Goal: Check status

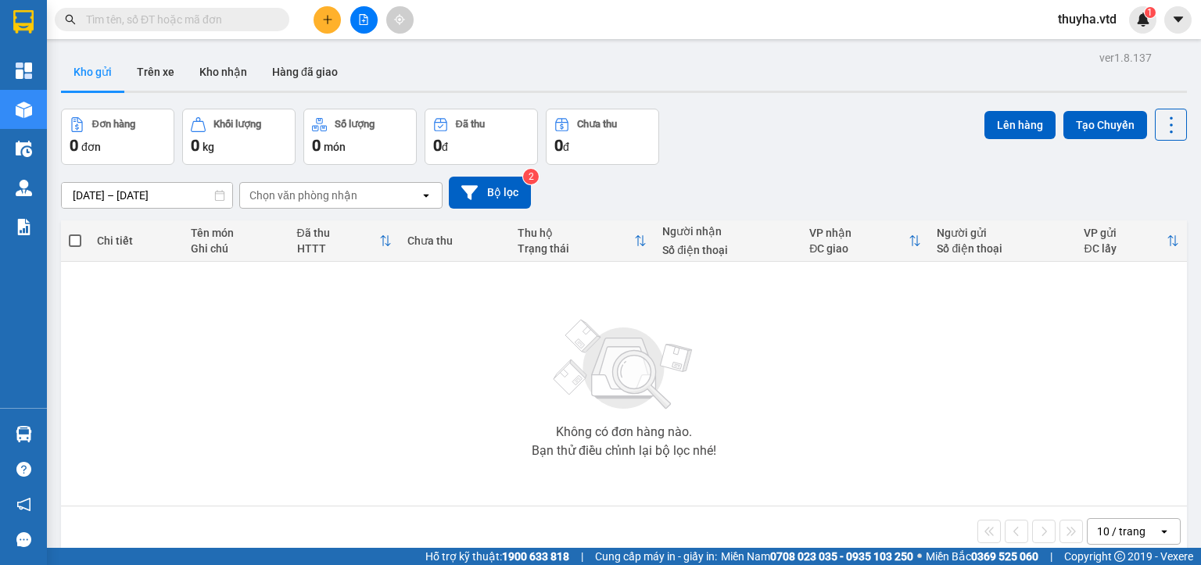
click at [147, 13] on input "text" at bounding box center [178, 19] width 185 height 17
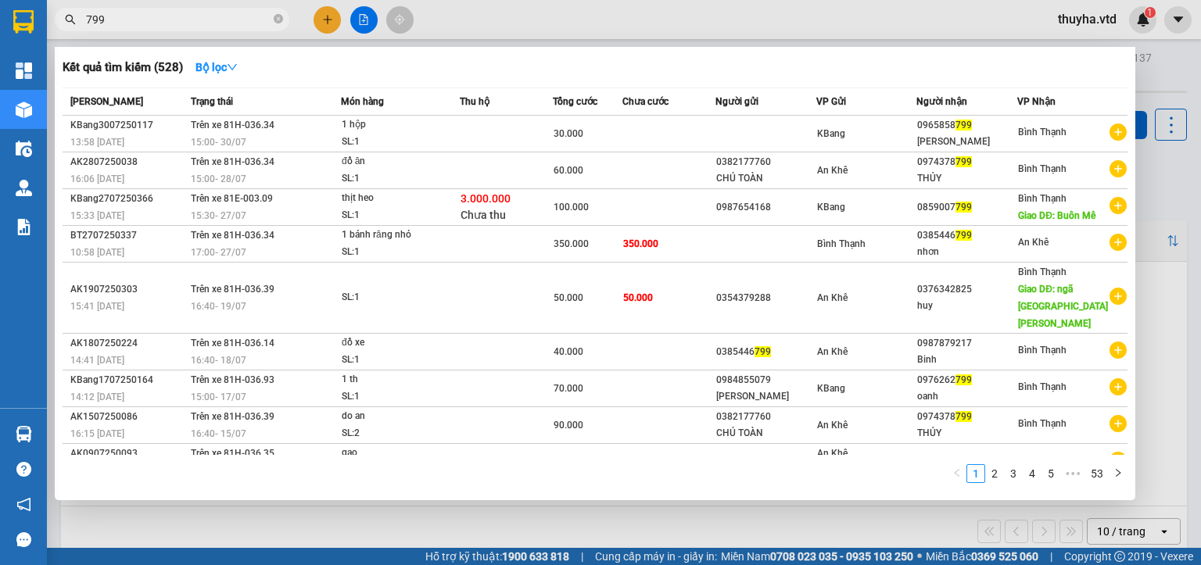
type input "799"
drag, startPoint x: 487, startPoint y: 501, endPoint x: 500, endPoint y: 529, distance: 30.8
click at [0, 20] on div "Kết quả [PERSON_NAME] ( 528 ) Bộ lọc Mã ĐH Trạng thái Món hàng Thu hộ [PERSON_N…" at bounding box center [0, 20] width 0 height 0
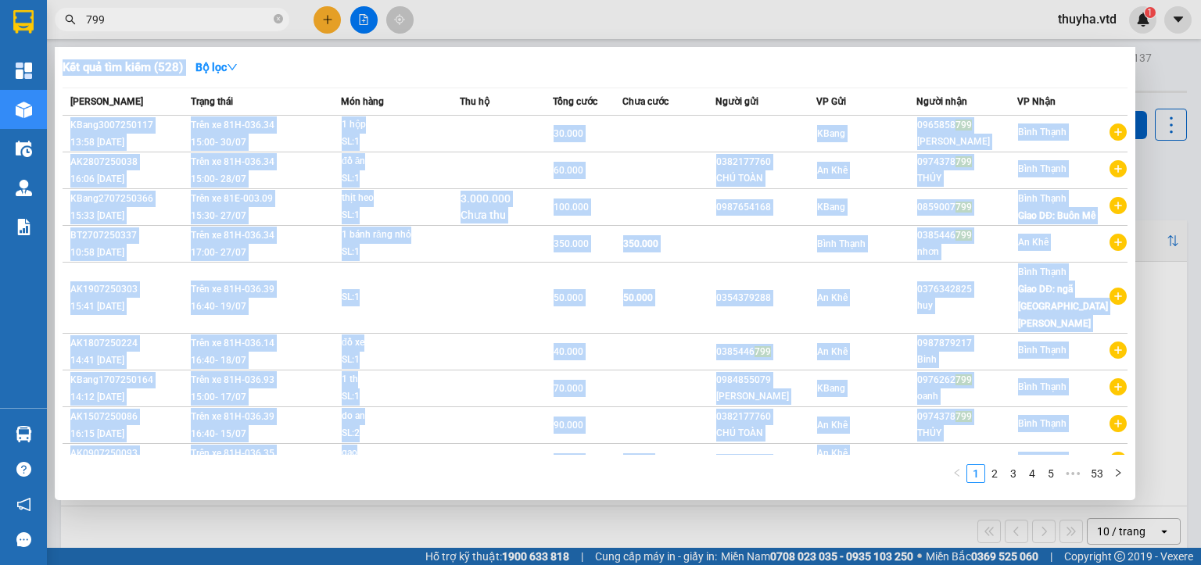
click at [526, 536] on div at bounding box center [600, 282] width 1201 height 565
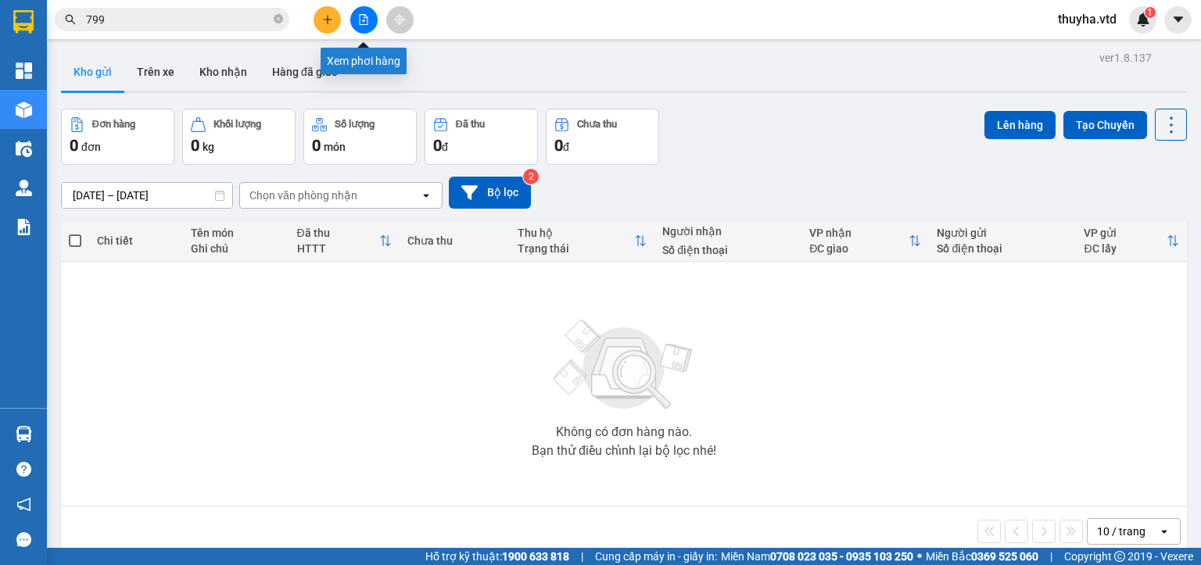
click at [363, 17] on icon "file-add" at bounding box center [363, 19] width 11 height 11
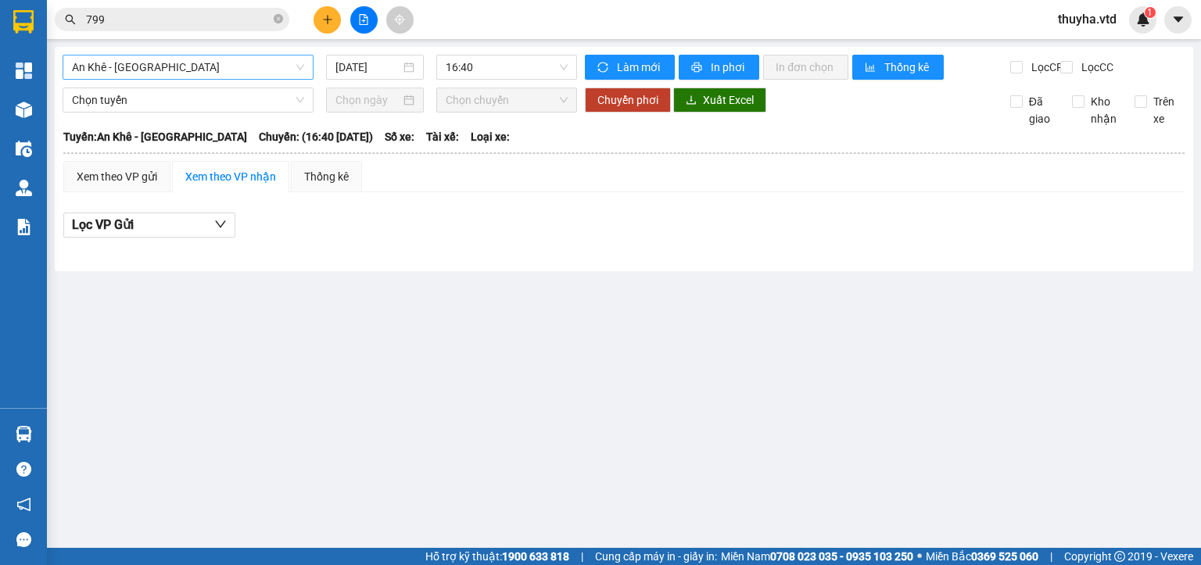
click at [166, 64] on span "An Khê - [GEOGRAPHIC_DATA]" at bounding box center [188, 67] width 232 height 23
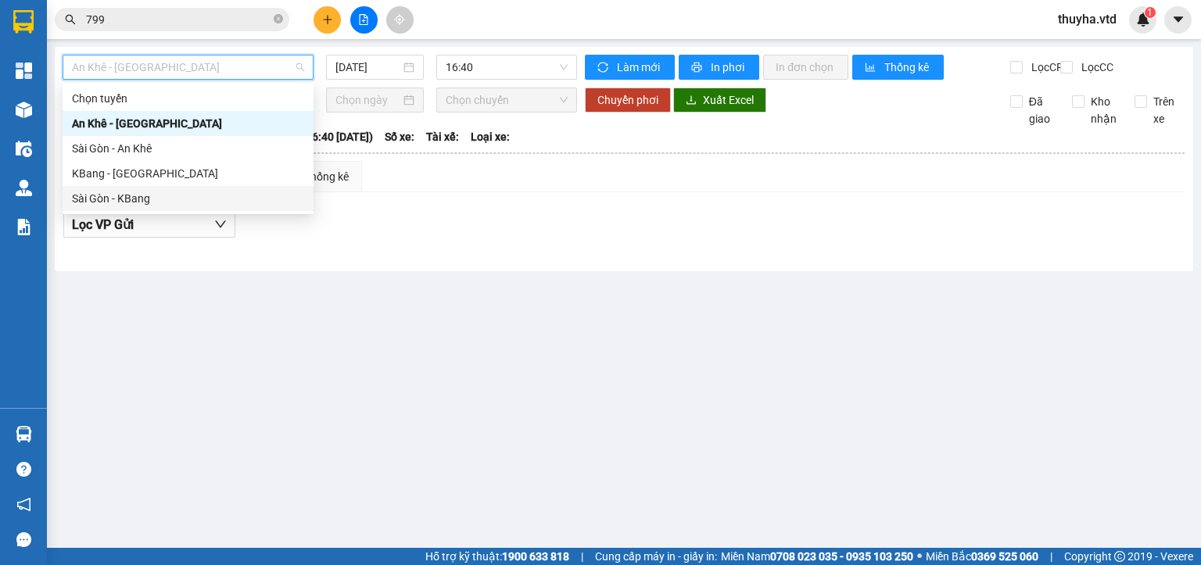
click at [128, 199] on div "Sài Gòn - KBang" at bounding box center [188, 198] width 232 height 17
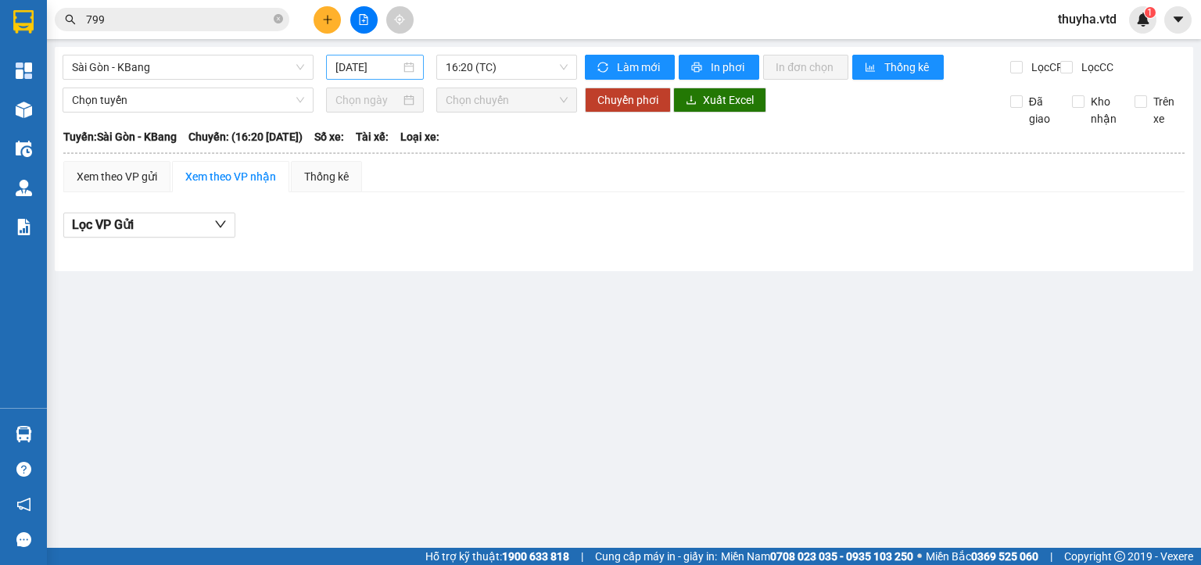
click at [365, 58] on div "[DATE]" at bounding box center [374, 67] width 97 height 25
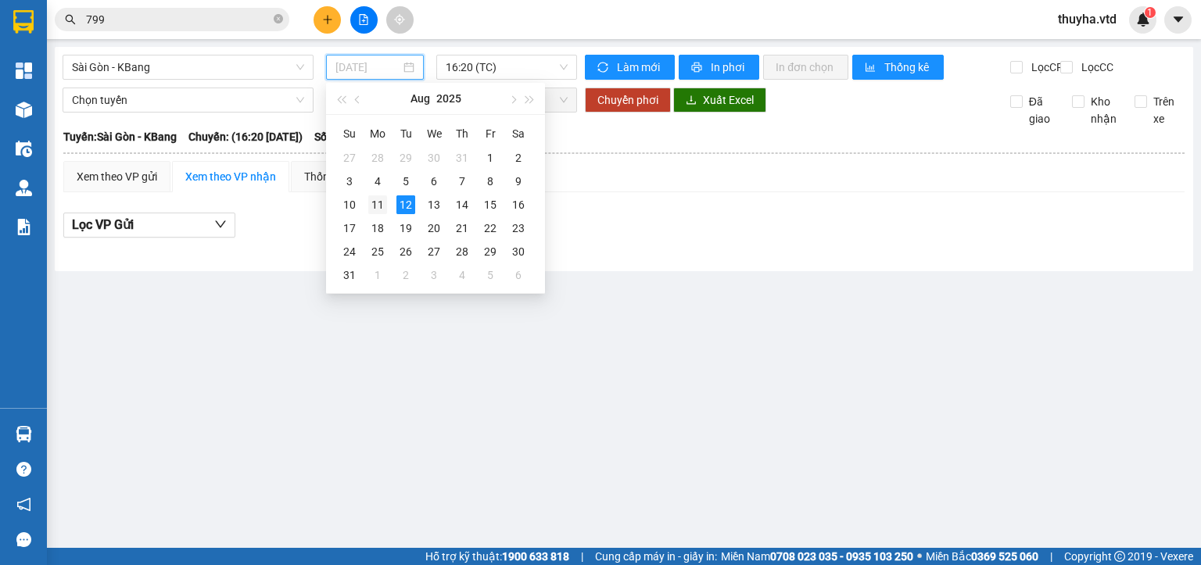
click at [374, 206] on div "11" at bounding box center [377, 204] width 19 height 19
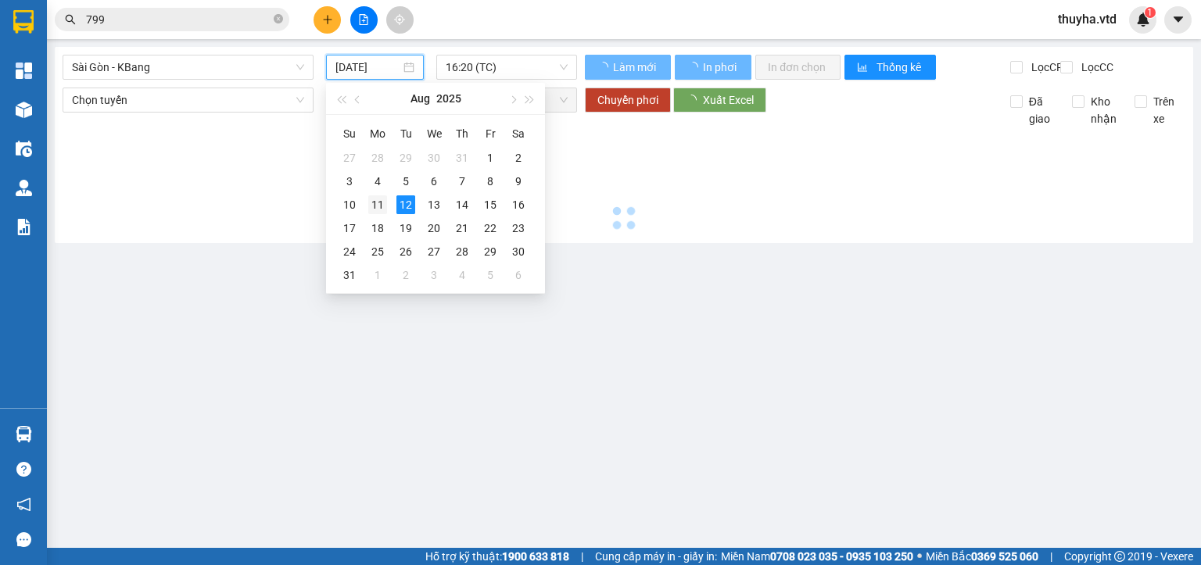
type input "[DATE]"
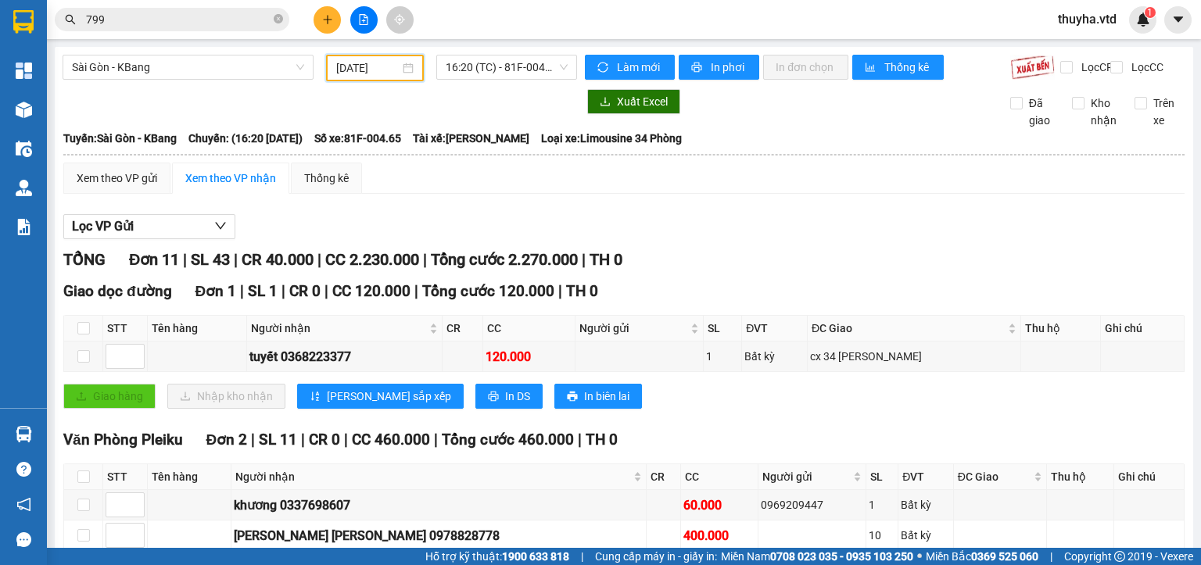
click at [219, 13] on input "799" at bounding box center [178, 19] width 185 height 17
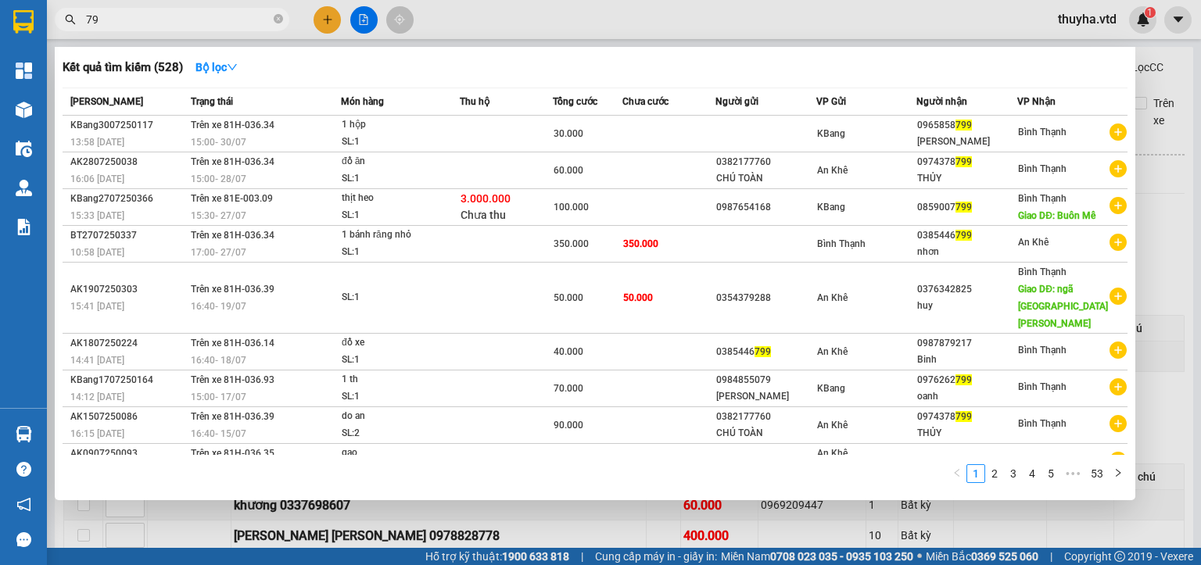
type input "7"
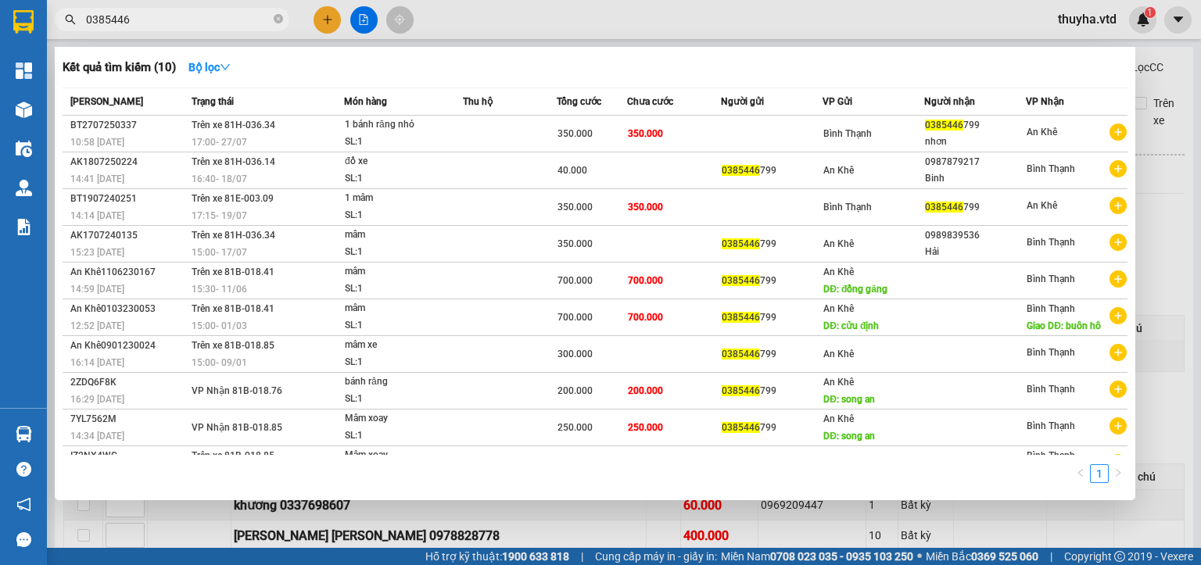
type input "0385446"
drag, startPoint x: 1193, startPoint y: 81, endPoint x: 1195, endPoint y: 95, distance: 14.9
click at [1195, 95] on div at bounding box center [600, 282] width 1201 height 565
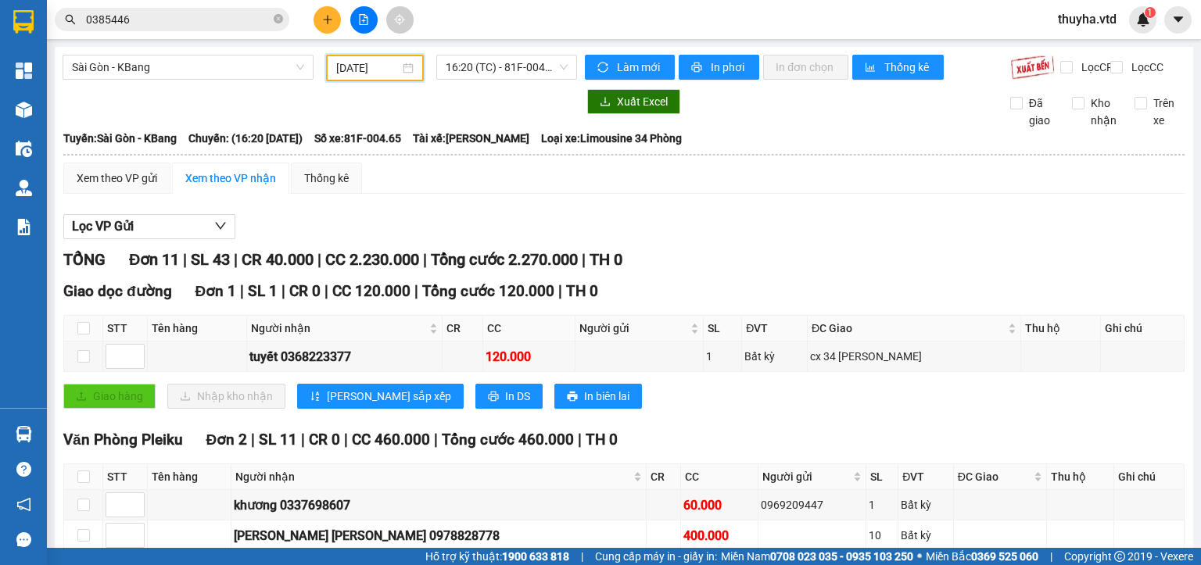
click at [368, 66] on input "[DATE]" at bounding box center [367, 67] width 63 height 17
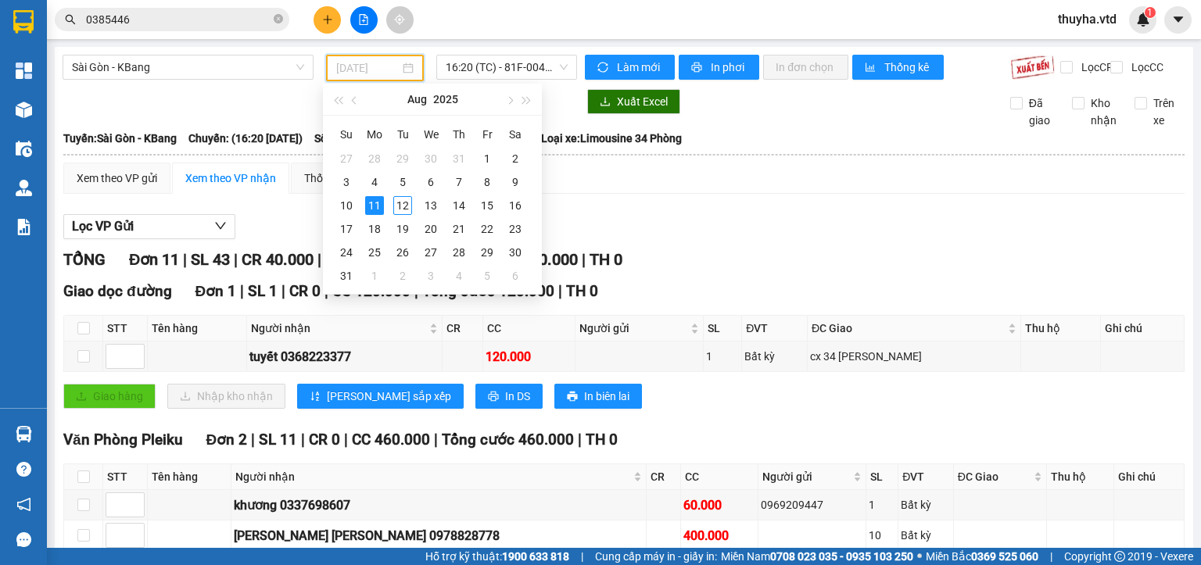
type input "[DATE]"
click at [495, 63] on span "16:20 (TC) - 81F-004.65" at bounding box center [507, 67] width 123 height 23
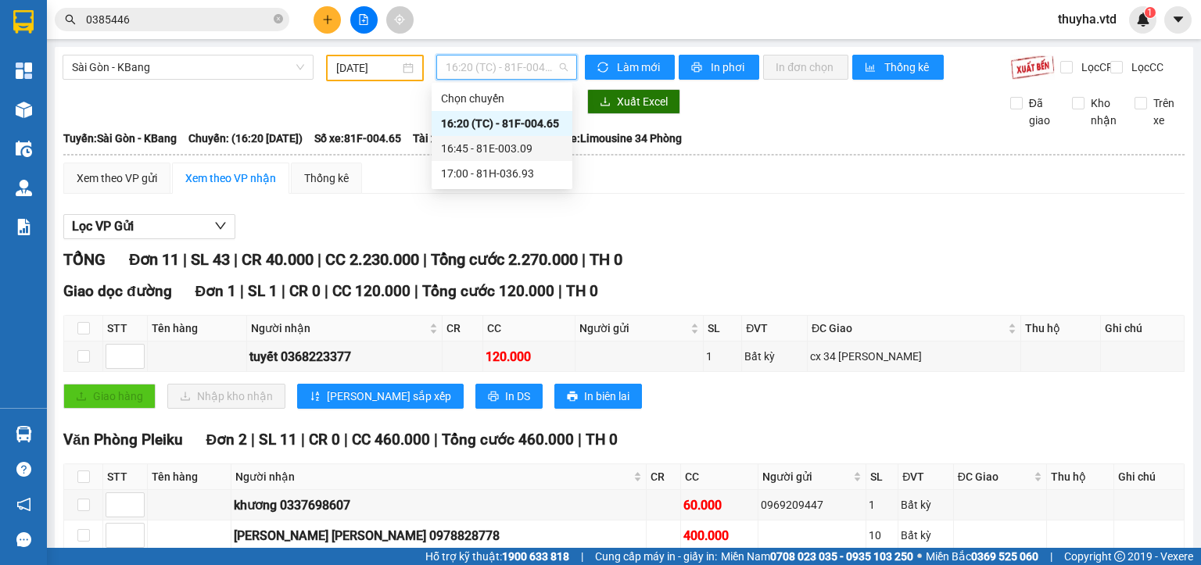
click at [510, 146] on div "16:45 - 81E-003.09" at bounding box center [502, 148] width 122 height 17
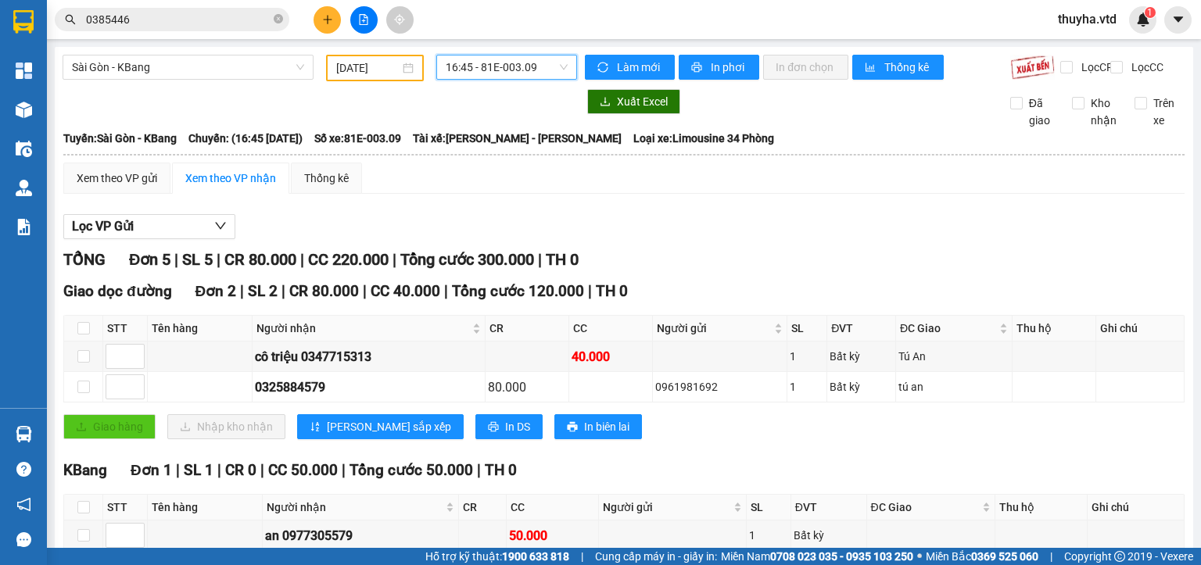
click at [518, 67] on span "16:45 - 81E-003.09" at bounding box center [507, 67] width 123 height 23
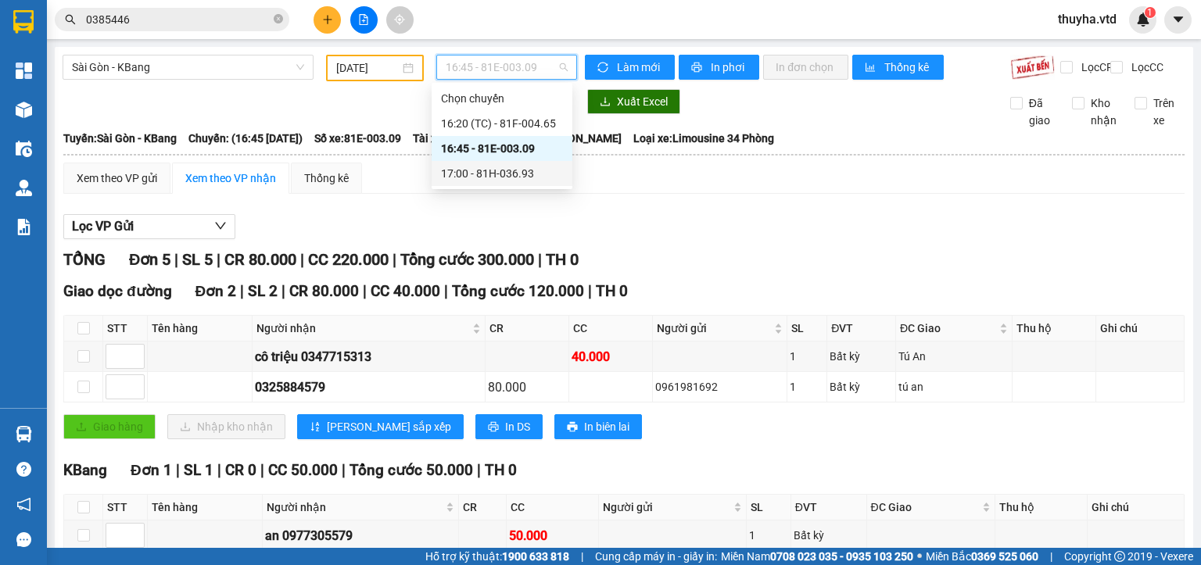
click at [518, 177] on div "17:00 - 81H-036.93" at bounding box center [502, 173] width 122 height 17
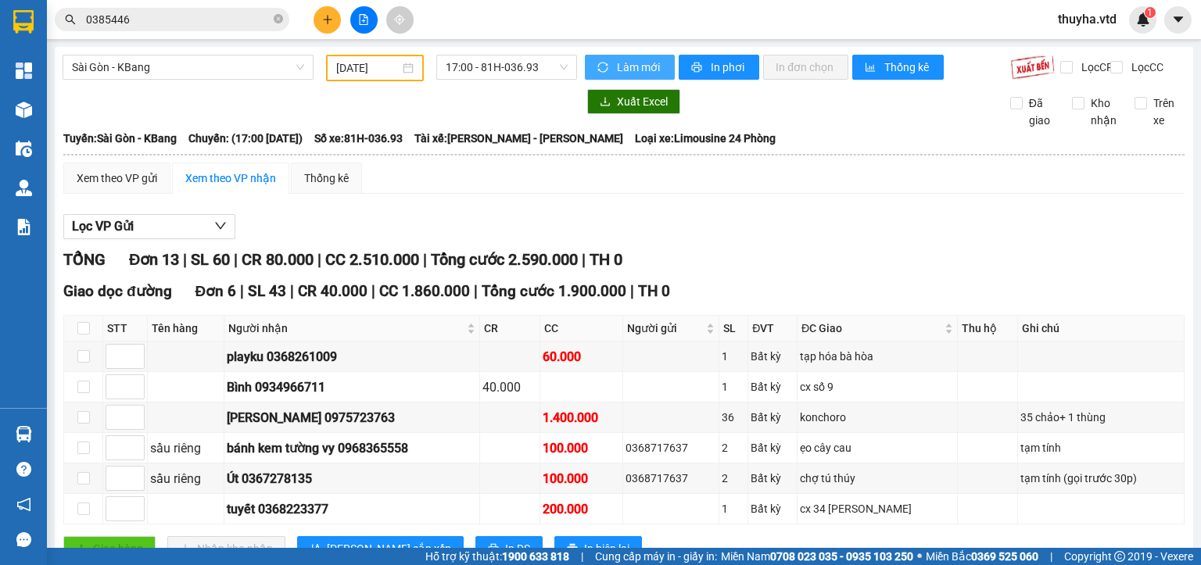
click at [635, 65] on span "Làm mới" at bounding box center [639, 67] width 45 height 17
